Goal: Information Seeking & Learning: Learn about a topic

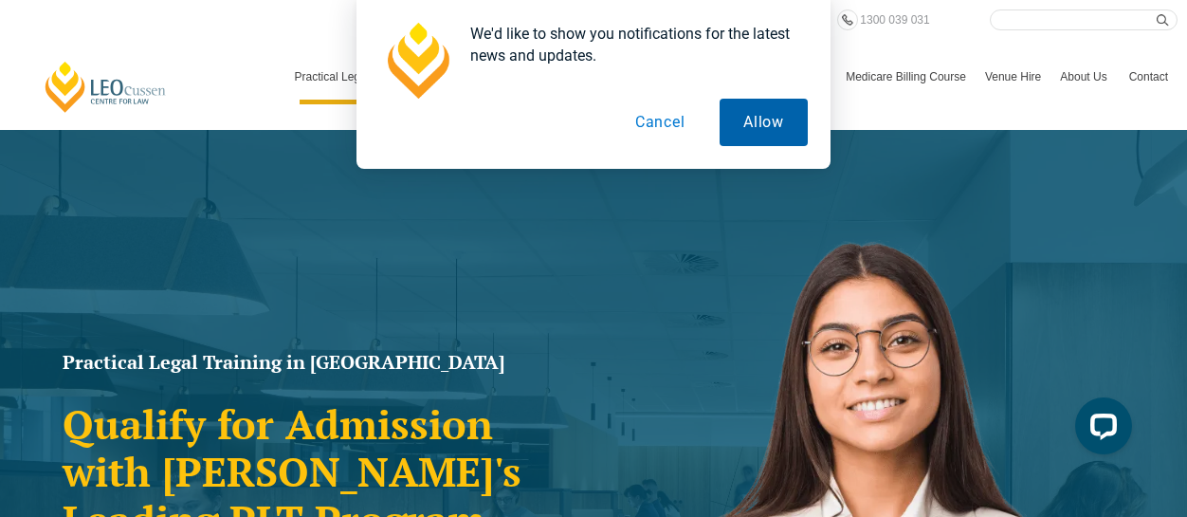
click at [736, 115] on button "Allow" at bounding box center [764, 122] width 88 height 47
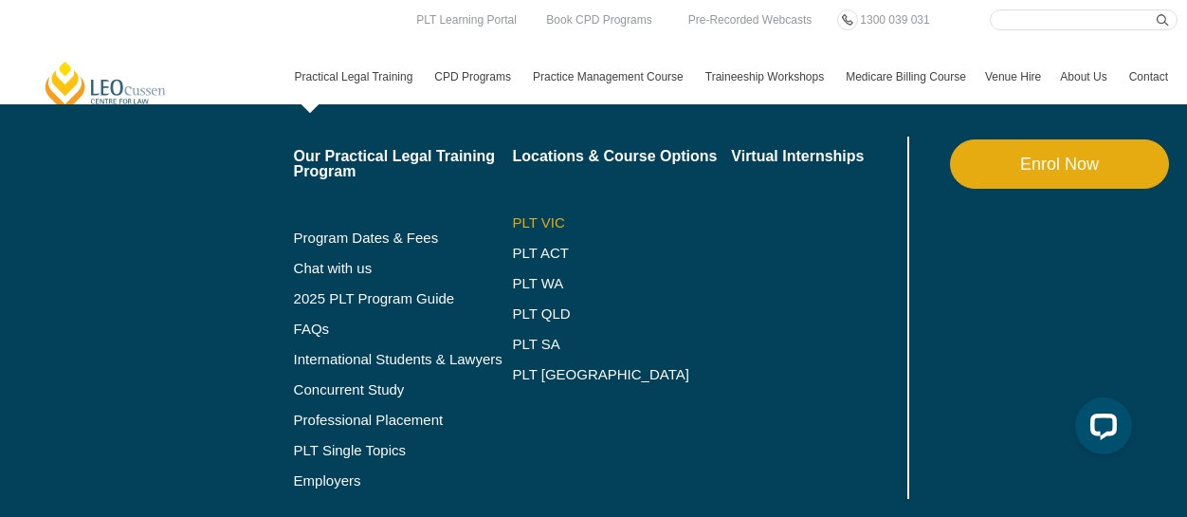
click at [543, 215] on link "PLT VIC" at bounding box center [621, 222] width 219 height 15
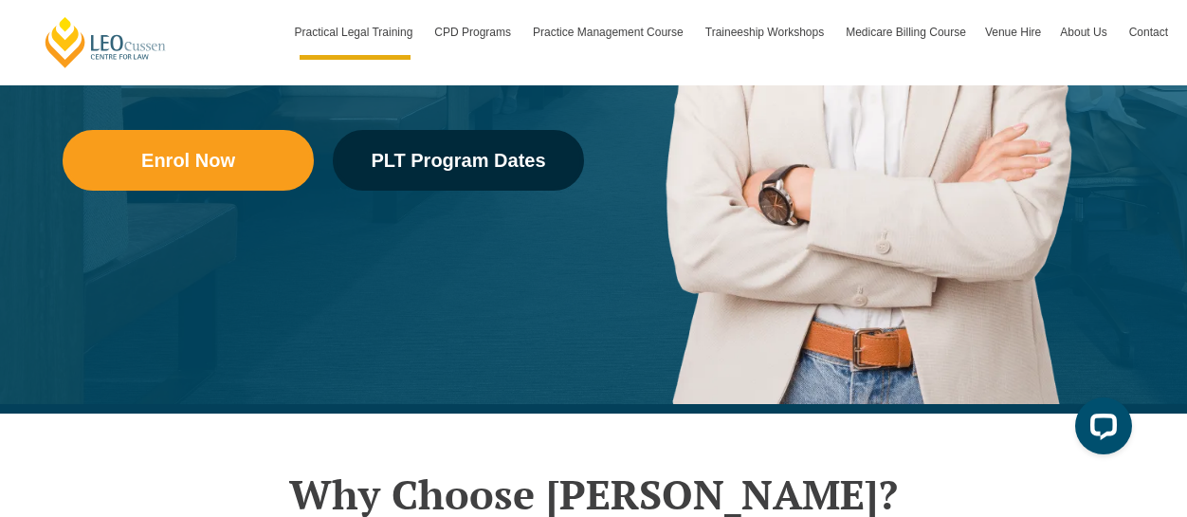
scroll to position [379, 0]
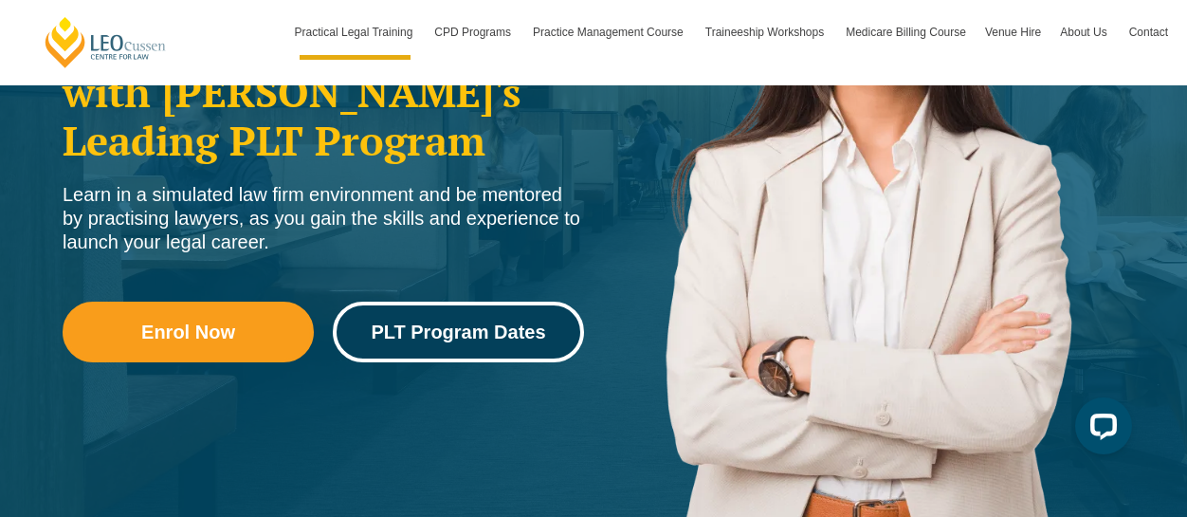
click at [425, 337] on span "PLT Program Dates" at bounding box center [458, 331] width 175 height 19
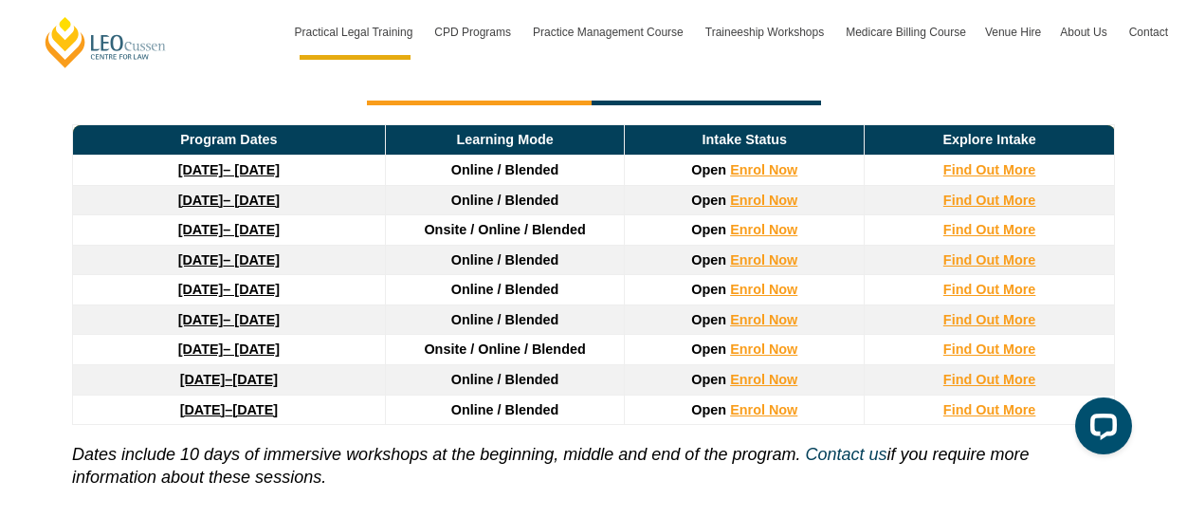
scroll to position [2637, 0]
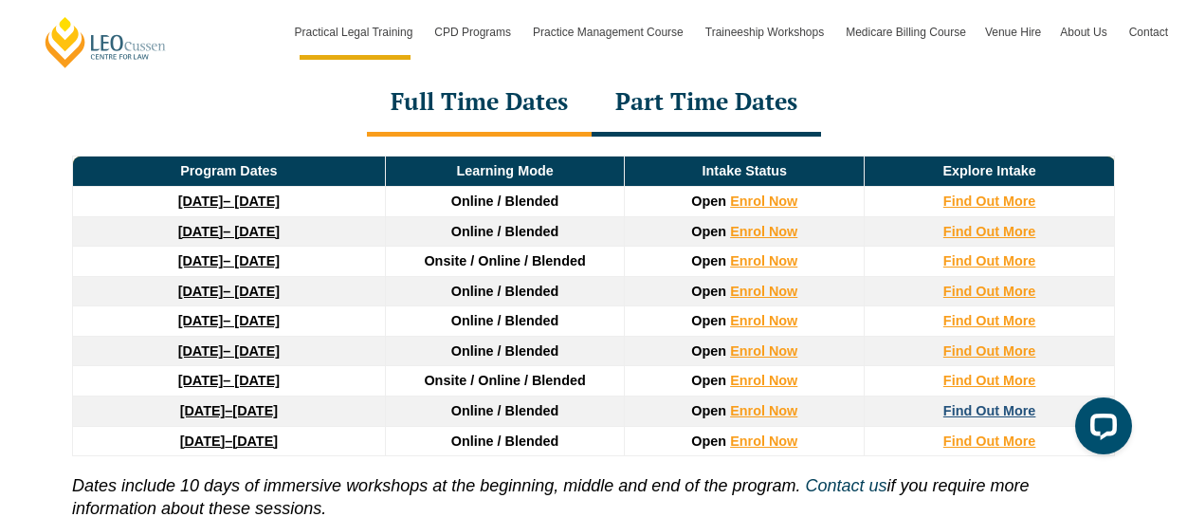
click at [983, 403] on strong "Find Out More" at bounding box center [990, 410] width 93 height 15
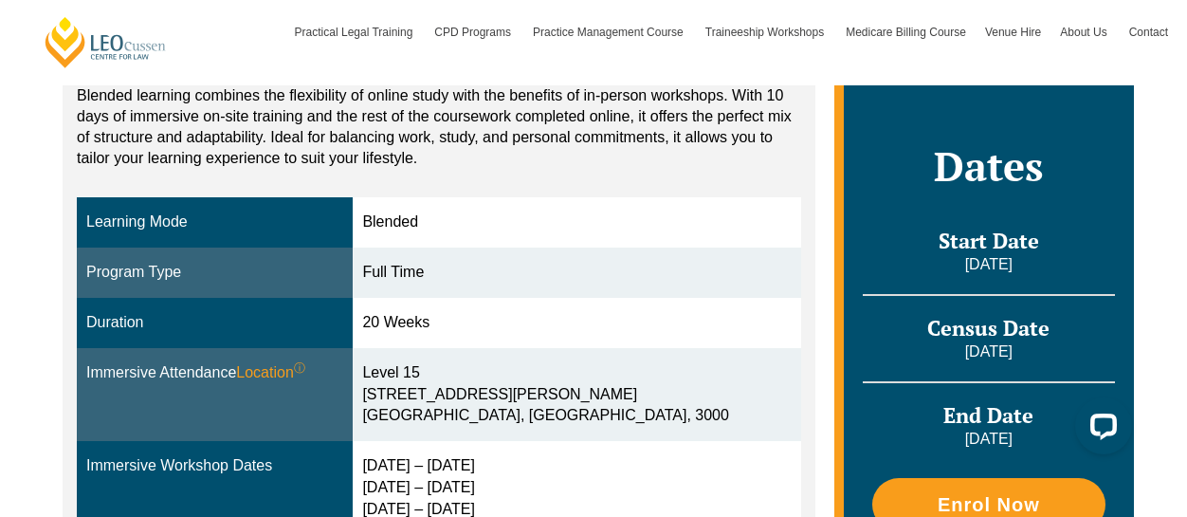
scroll to position [190, 0]
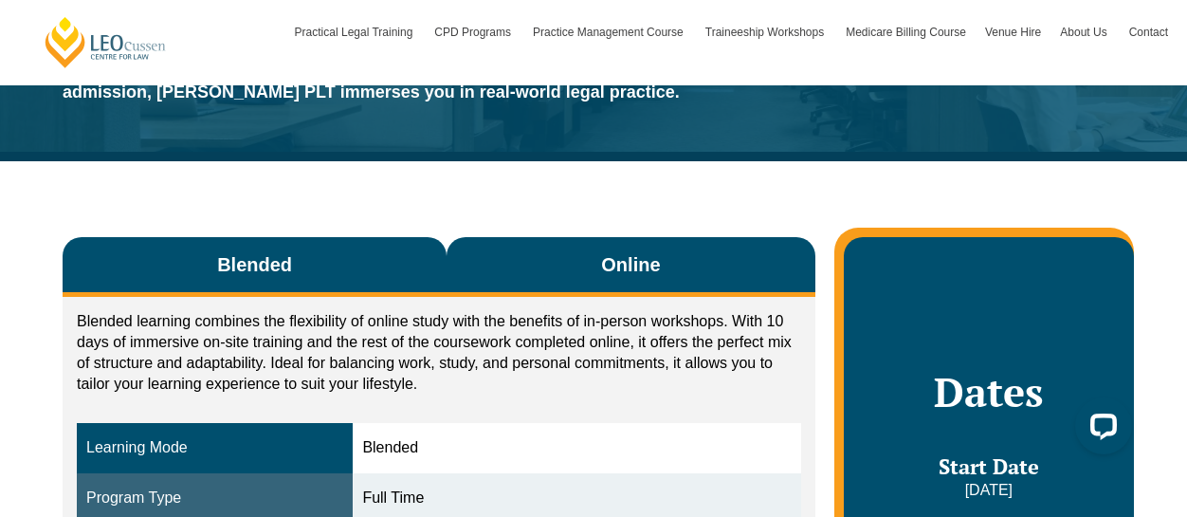
click at [628, 272] on span "Online" at bounding box center [630, 264] width 59 height 27
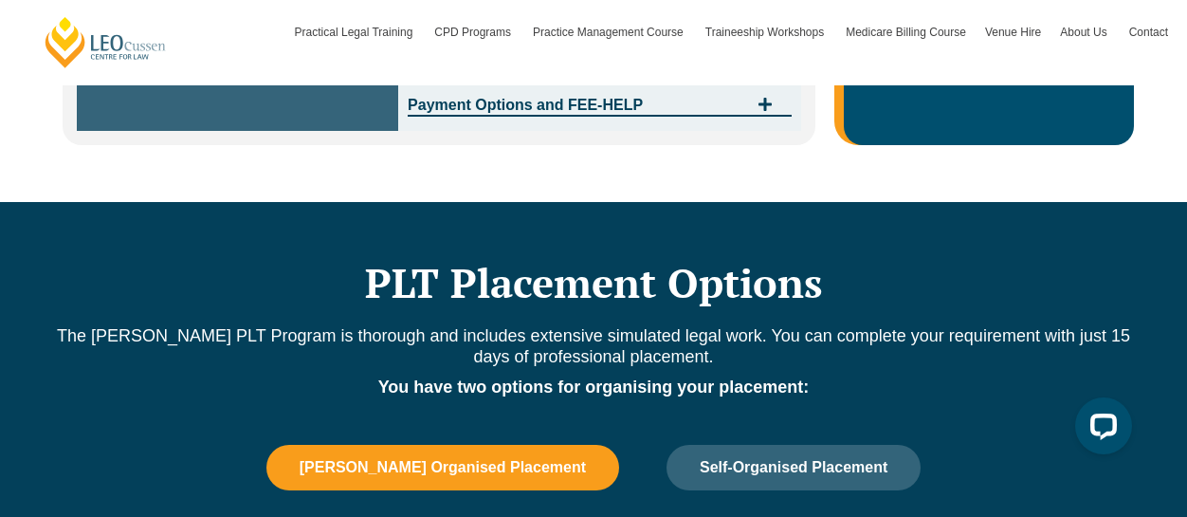
scroll to position [1138, 0]
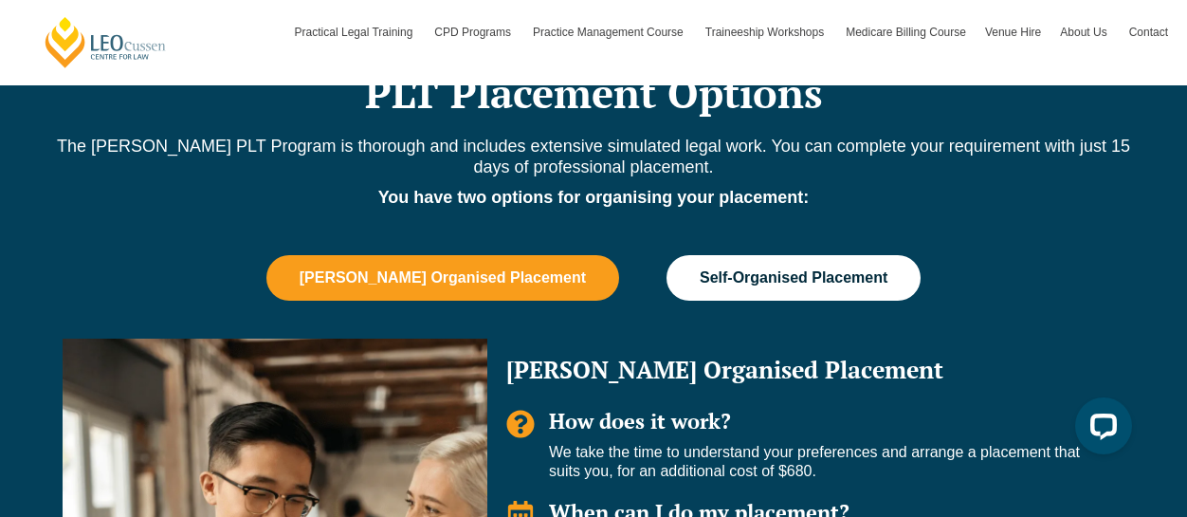
click at [735, 282] on span "Self-Organised Placement" at bounding box center [794, 277] width 188 height 17
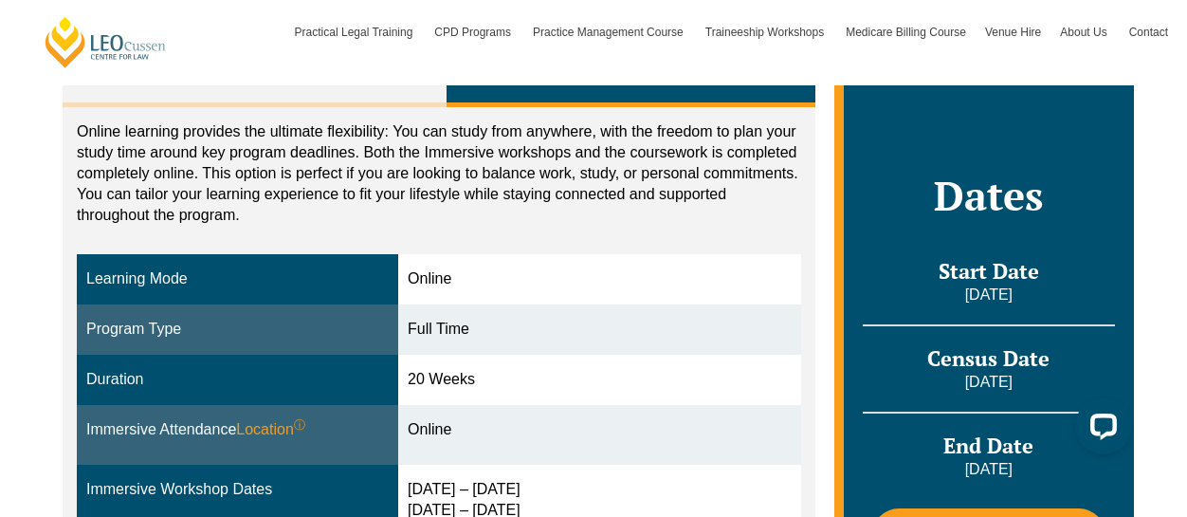
scroll to position [474, 0]
